Goal: Information Seeking & Learning: Learn about a topic

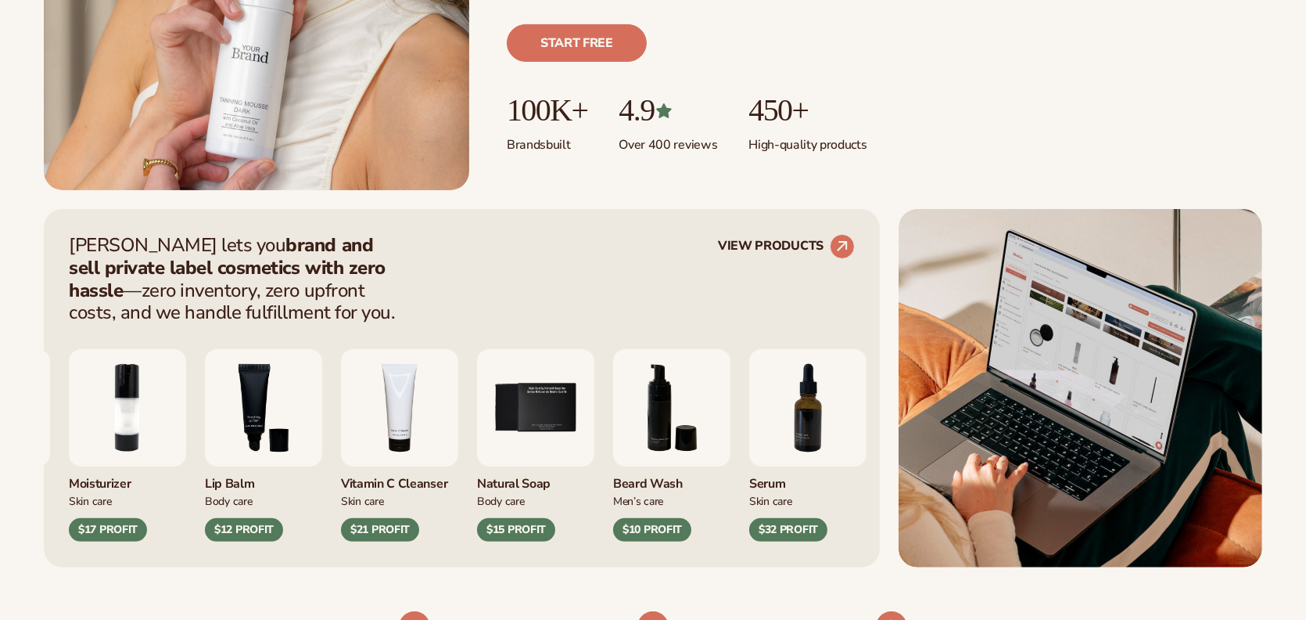
scroll to position [469, 0]
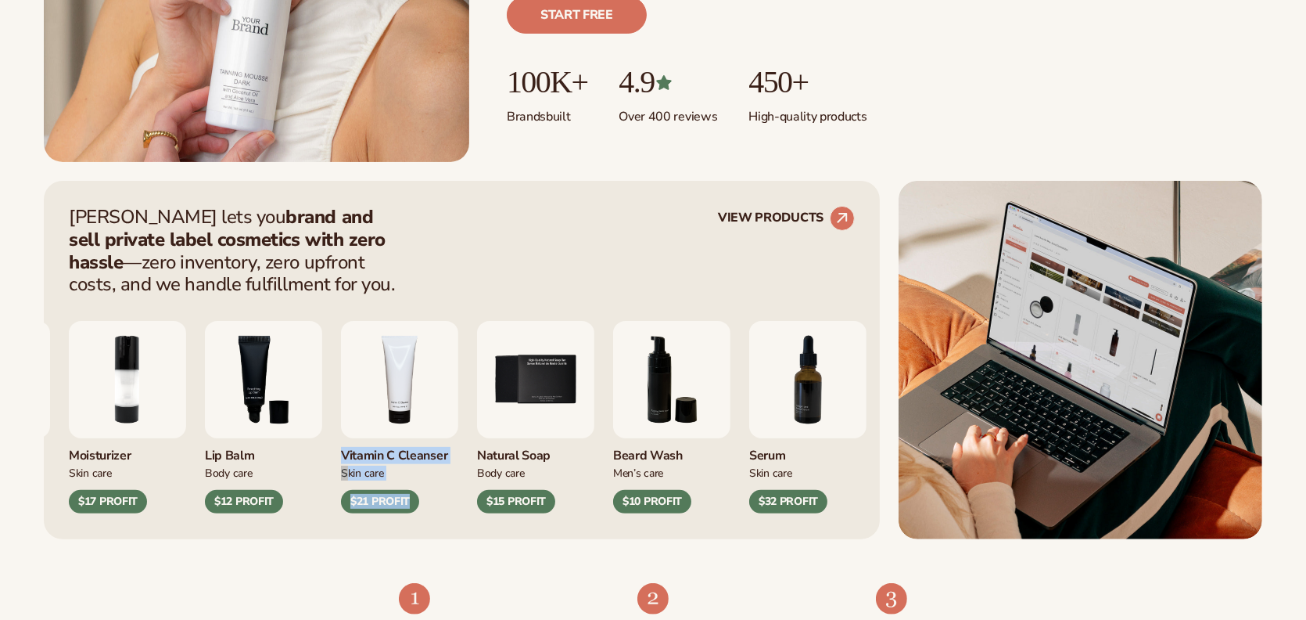
drag, startPoint x: 692, startPoint y: 318, endPoint x: 449, endPoint y: 325, distance: 243.4
click at [440, 348] on div "Lip Gloss Makeup $16 PROFIT Moisturizer Skin Care $17 PROFIT Body Care" at bounding box center [462, 404] width 786 height 217
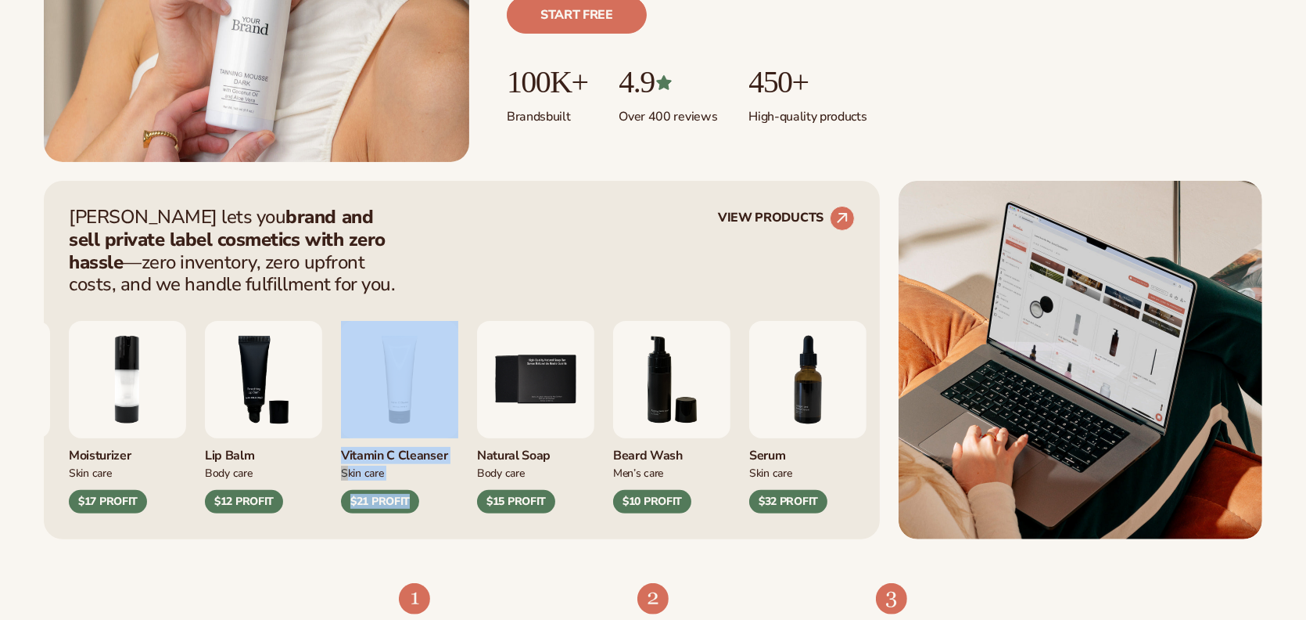
click at [834, 202] on div "Blanka lets you brand and sell private label cosmetics with zero hassle —zero i…" at bounding box center [462, 360] width 836 height 358
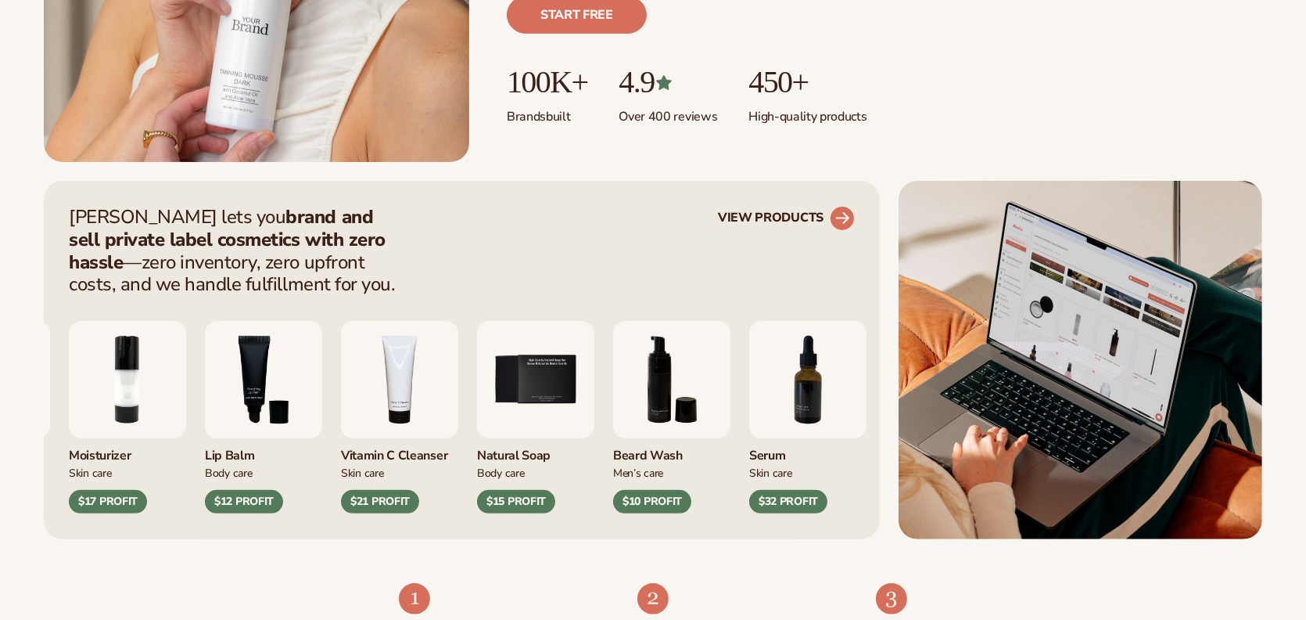
click at [782, 223] on link "VIEW PRODUCTS" at bounding box center [786, 218] width 137 height 25
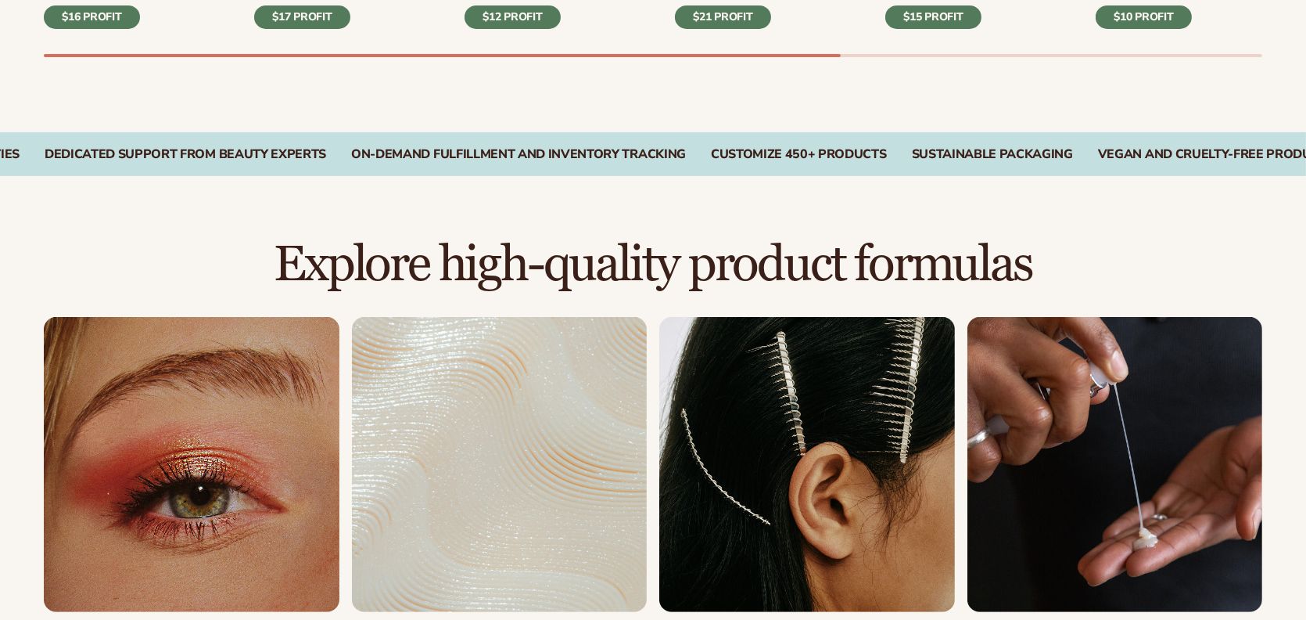
scroll to position [1173, 0]
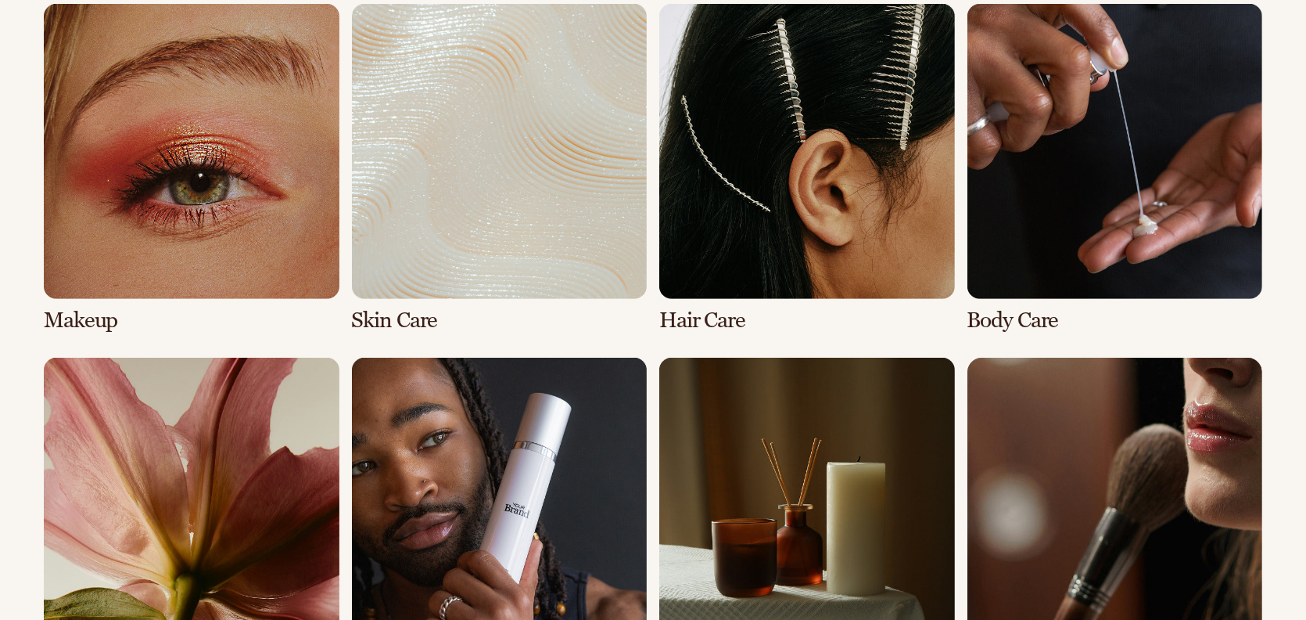
click at [414, 487] on link "6 / 8" at bounding box center [500, 522] width 296 height 329
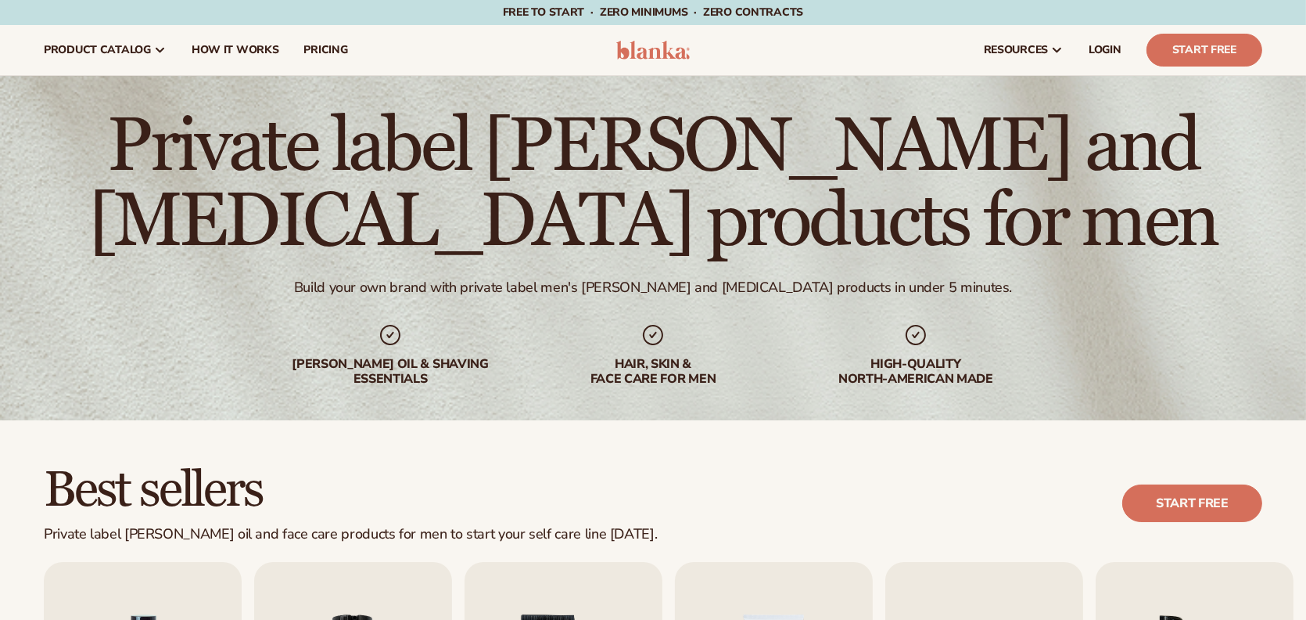
drag, startPoint x: 683, startPoint y: 296, endPoint x: 681, endPoint y: -16, distance: 312.9
